Goal: Task Accomplishment & Management: Complete application form

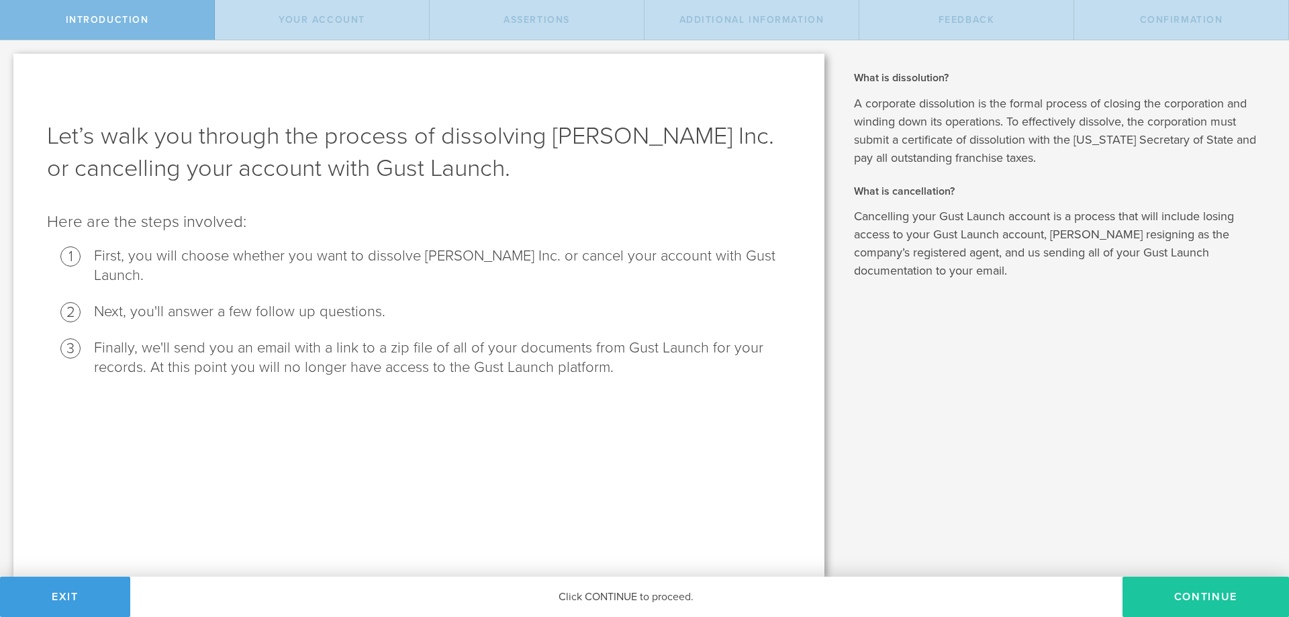
click at [1219, 599] on button "Continue" at bounding box center [1205, 596] width 166 height 40
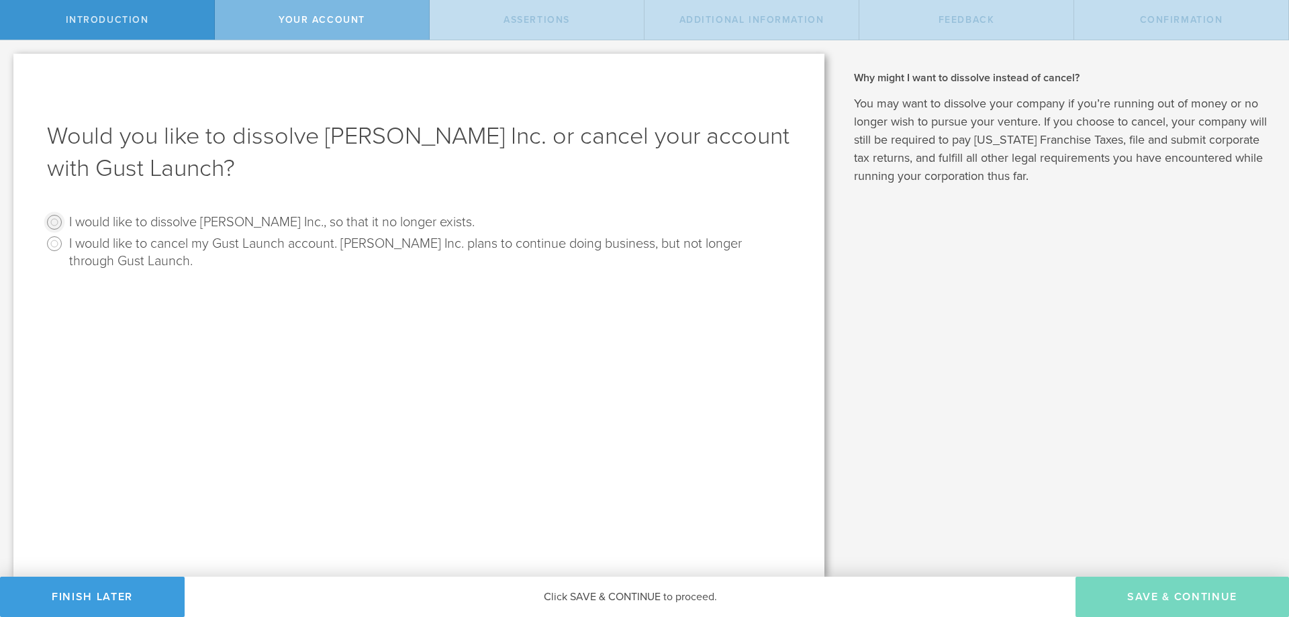
click at [52, 223] on input "I would like to dissolve Chapp Inc., so that it no longer exists." at bounding box center [54, 221] width 21 height 21
radio input "true"
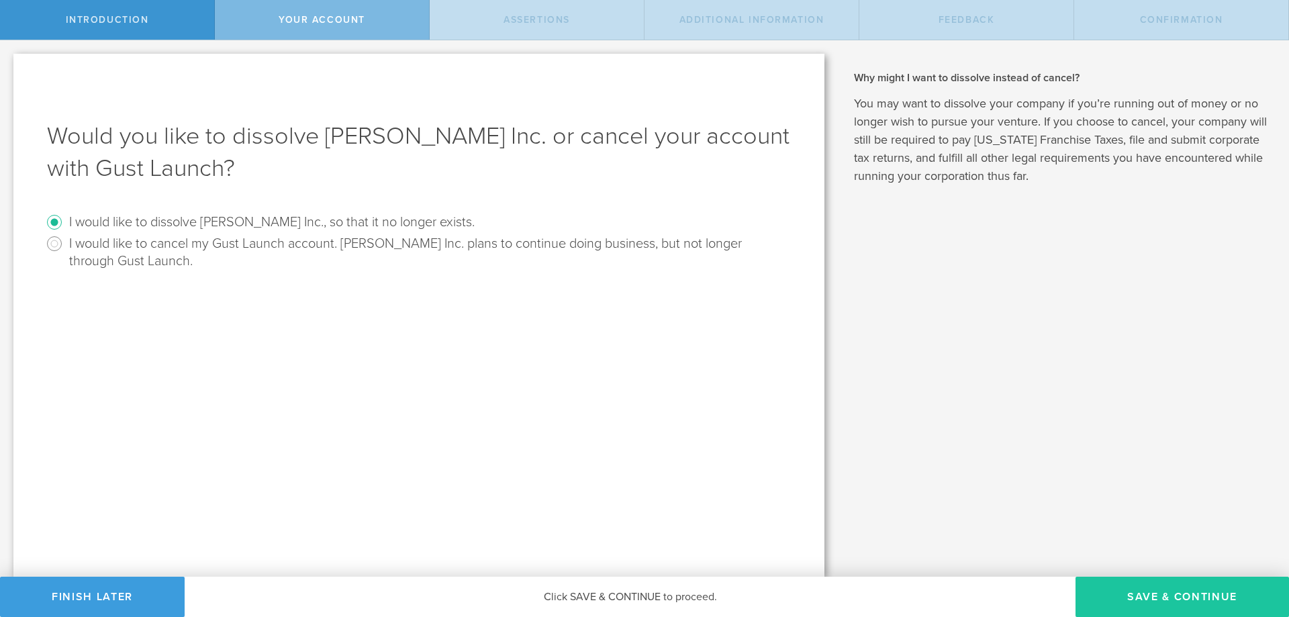
click at [1162, 597] on button "Save & Continue" at bounding box center [1181, 596] width 213 height 40
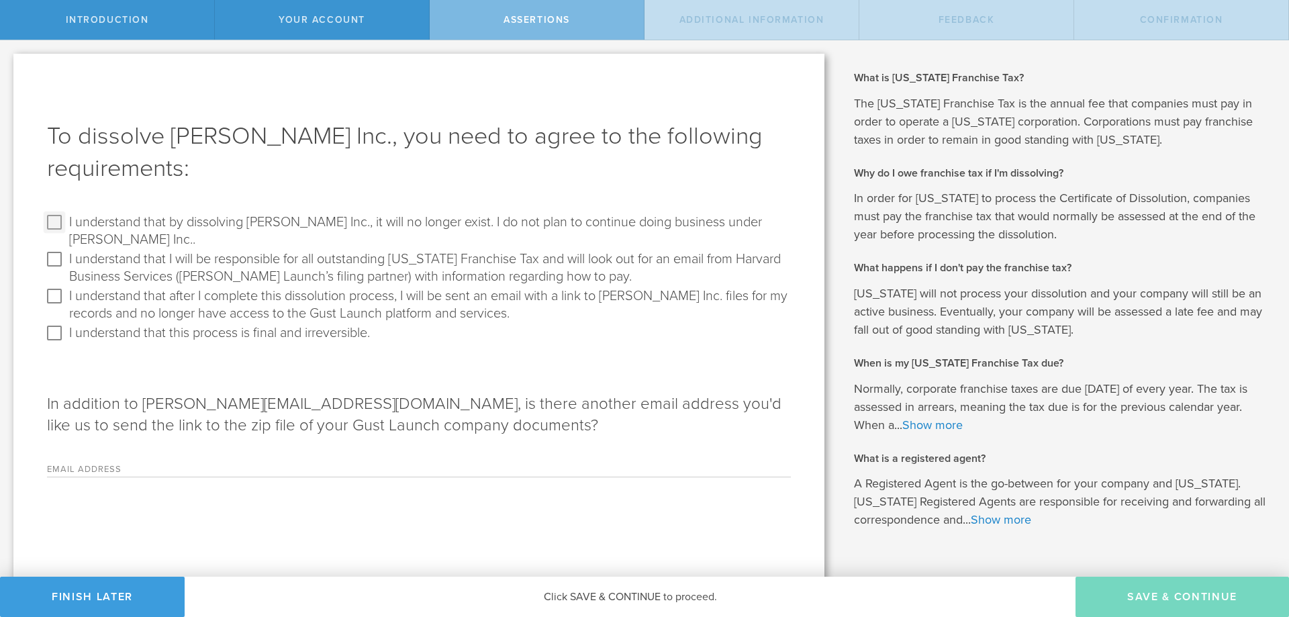
click at [59, 223] on input "I understand that by dissolving Chapp Inc., it will no longer exist. I do not p…" at bounding box center [54, 221] width 21 height 21
checkbox input "true"
click at [62, 248] on input "I understand that I will be responsible for all outstanding Delaware Franchise …" at bounding box center [54, 258] width 21 height 21
checkbox input "true"
click at [57, 285] on input "I understand that after I complete this dissolution process, I will be sent an …" at bounding box center [54, 295] width 21 height 21
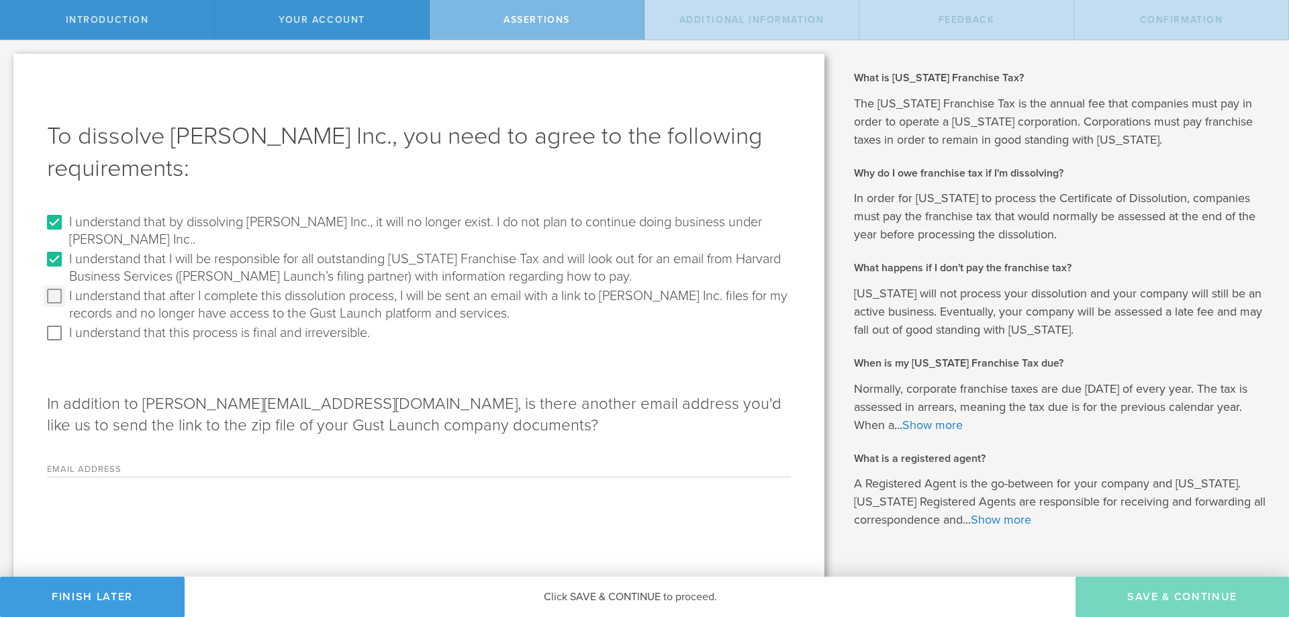
checkbox input "true"
click at [61, 322] on input "I understand that this process is final and irreversible." at bounding box center [54, 332] width 21 height 21
checkbox input "true"
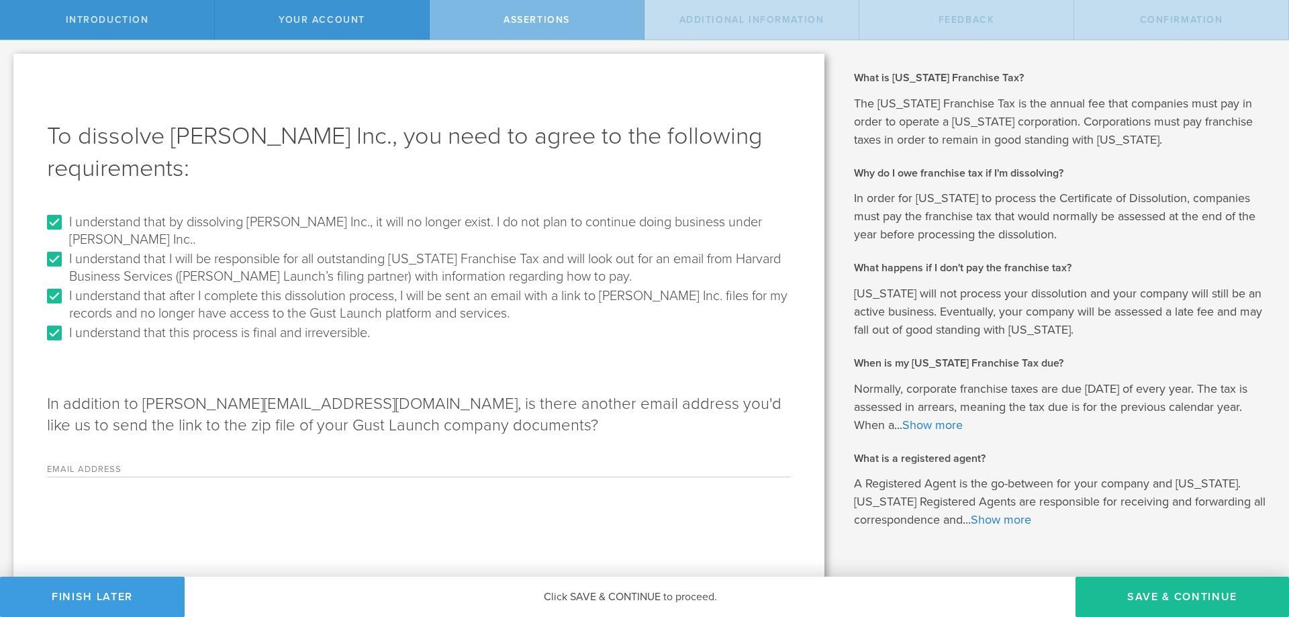
click at [183, 465] on label "Email Address" at bounding box center [131, 470] width 168 height 11
click at [215, 456] on input "Email Address" at bounding box center [503, 466] width 576 height 20
type input "ramzisamara@hotmail.com"
click at [701, 537] on div "To dissolve Chapp Inc., you need to agree to the following requirements: I unde…" at bounding box center [418, 331] width 811 height 554
click at [1210, 601] on button "Save & Continue" at bounding box center [1181, 596] width 213 height 40
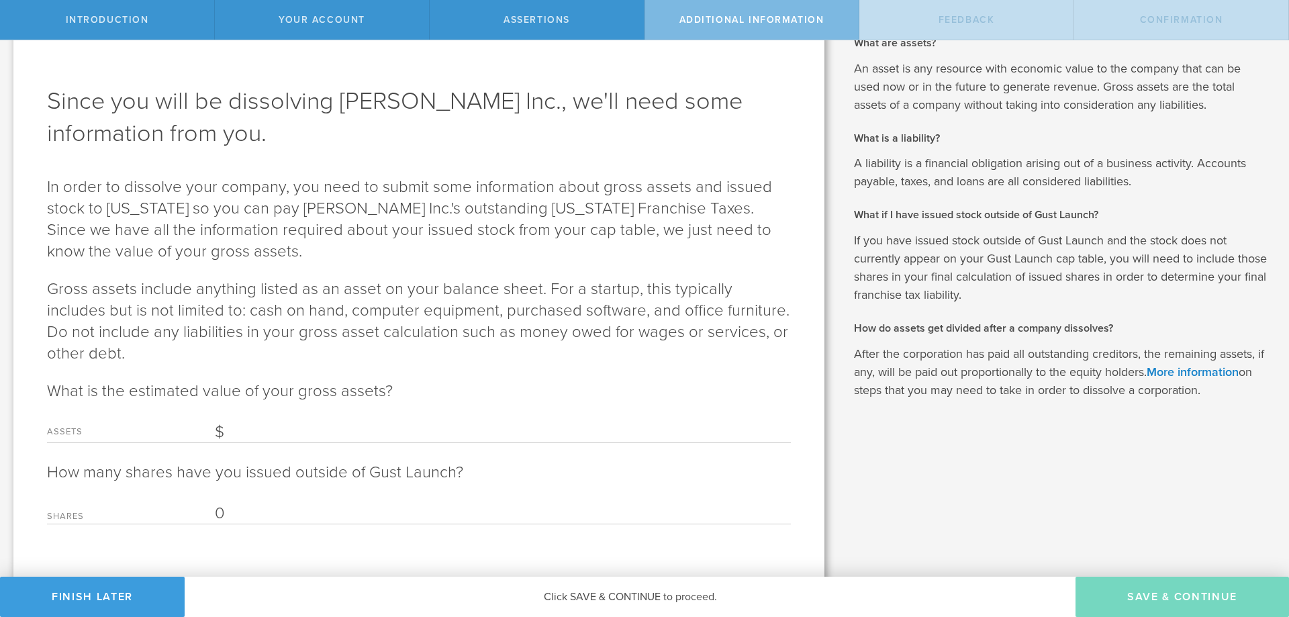
scroll to position [52, 0]
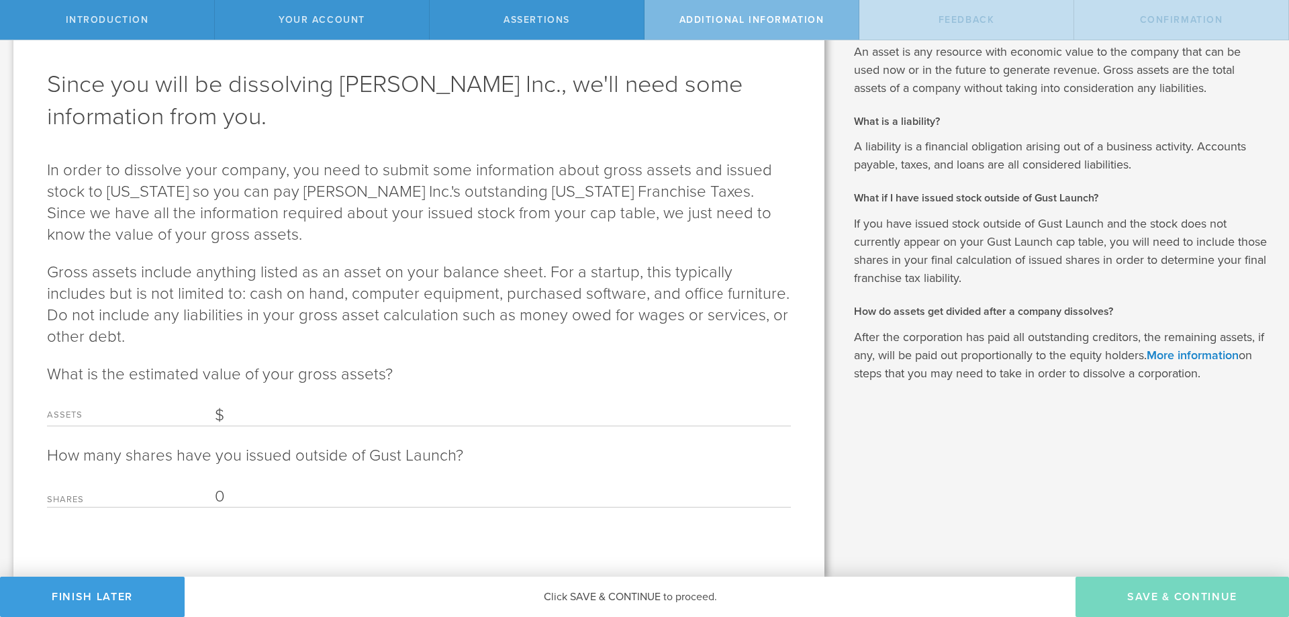
click at [293, 498] on input "0" at bounding box center [503, 497] width 576 height 20
click at [360, 420] on input "Assets" at bounding box center [503, 415] width 576 height 20
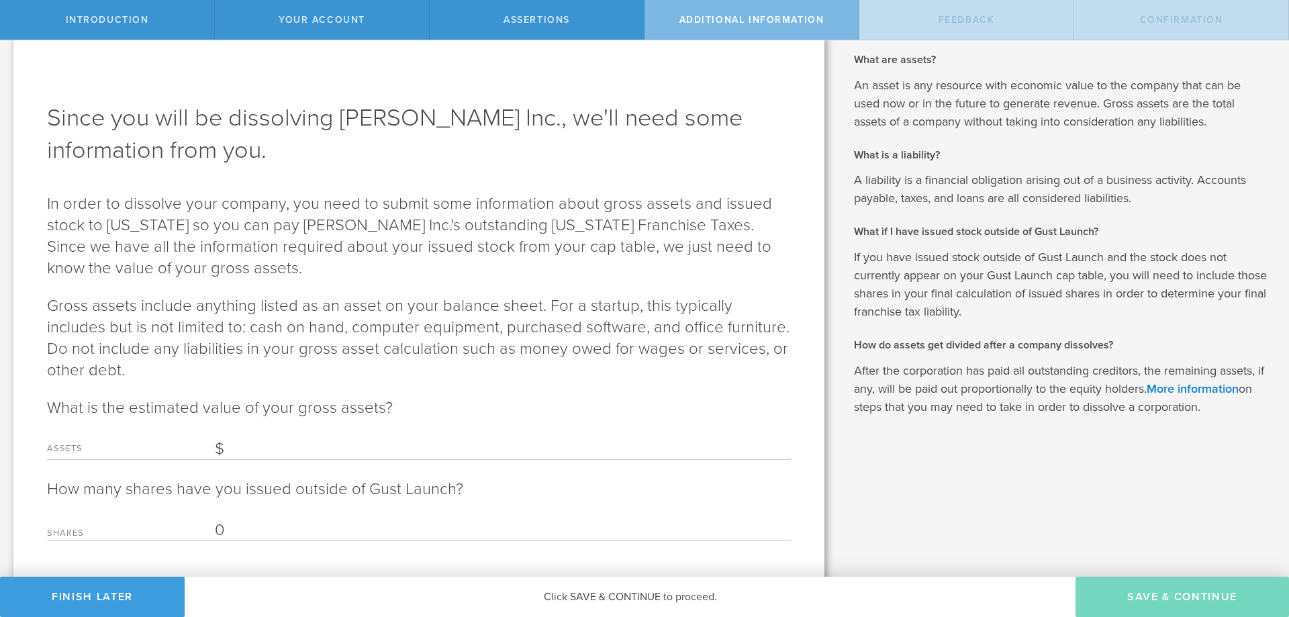
scroll to position [0, 0]
